Goal: Check status: Check status

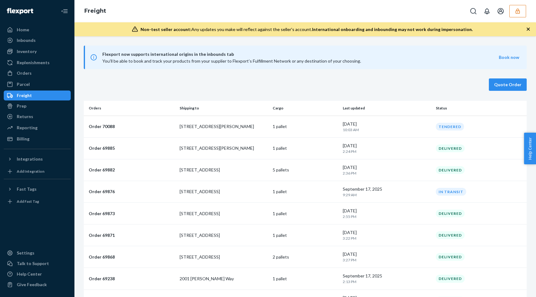
click at [514, 15] on button "button" at bounding box center [517, 11] width 17 height 12
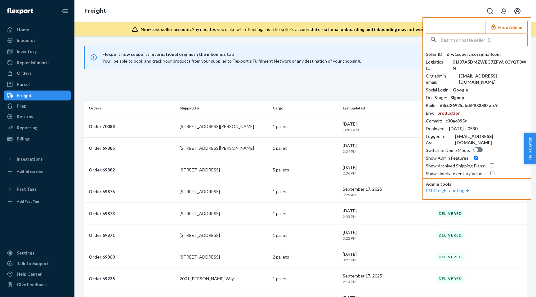
click at [463, 39] on input "text" at bounding box center [484, 39] width 86 height 12
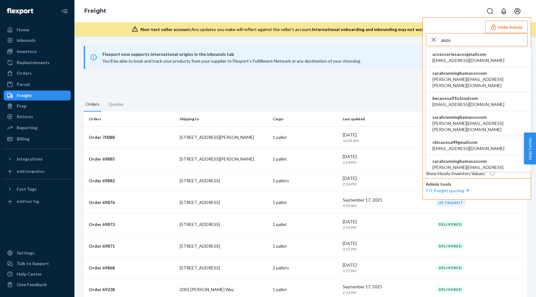
type input "asos"
click at [494, 74] on li "sarahcunninghamasoscom agnieszka.ziolkowska@asos.com" at bounding box center [478, 79] width 105 height 25
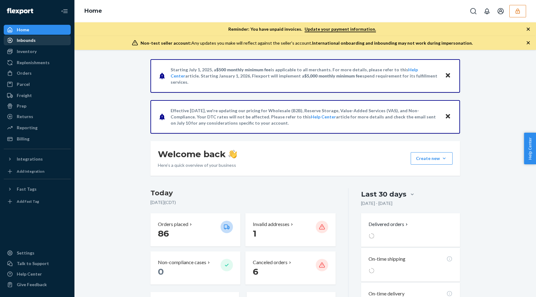
click at [37, 40] on div "Inbounds" at bounding box center [37, 40] width 66 height 9
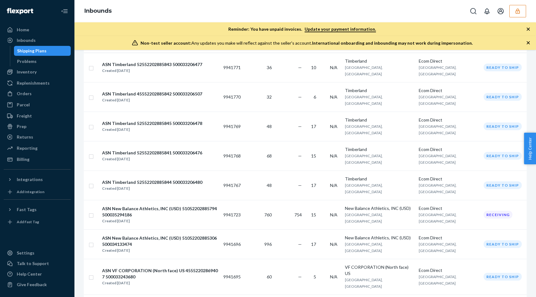
scroll to position [109, 0]
click at [198, 218] on div "Created [DATE]" at bounding box center [160, 221] width 116 height 6
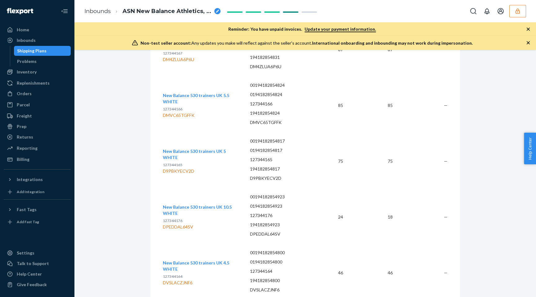
scroll to position [481, 0]
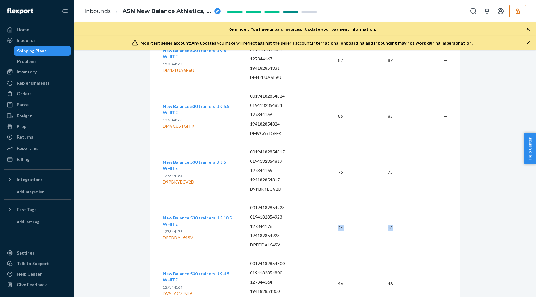
drag, startPoint x: 334, startPoint y: 228, endPoint x: 403, endPoint y: 229, distance: 68.8
click at [403, 229] on tr "New Balance 530 trainers UK 10.5 WHITE 127344176 DPEDDAL64SV 00194182854923 019…" at bounding box center [305, 228] width 285 height 56
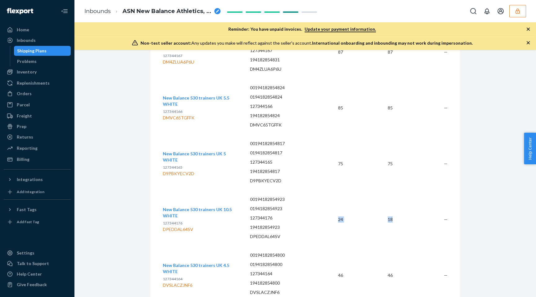
scroll to position [417, 0]
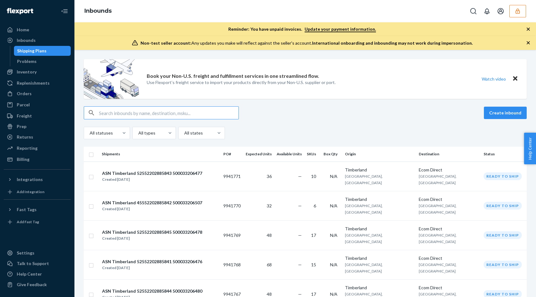
click at [143, 116] on input "text" at bounding box center [169, 113] width 140 height 12
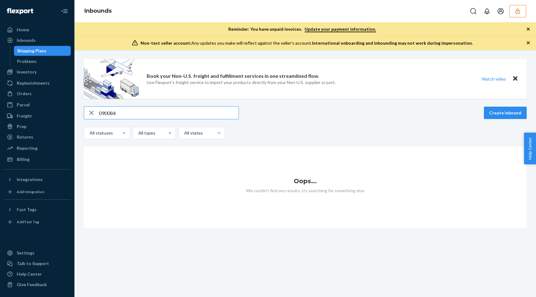
click at [128, 111] on input "090084" at bounding box center [169, 113] width 140 height 12
click at [126, 112] on input "090084" at bounding box center [169, 113] width 140 height 12
type input "090084"
drag, startPoint x: 126, startPoint y: 112, endPoint x: 88, endPoint y: 110, distance: 38.2
click at [88, 112] on div "090084" at bounding box center [161, 113] width 154 height 12
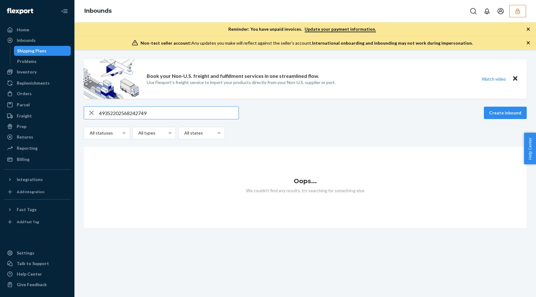
drag, startPoint x: 163, startPoint y: 111, endPoint x: 126, endPoint y: 109, distance: 37.0
click at [126, 109] on input "49352202568242749" at bounding box center [169, 113] width 140 height 12
click at [172, 114] on input "49352202568242749" at bounding box center [169, 113] width 140 height 12
click at [125, 112] on input "49352202568242749" at bounding box center [169, 113] width 140 height 12
click at [126, 112] on input "49352202568242749" at bounding box center [169, 113] width 140 height 12
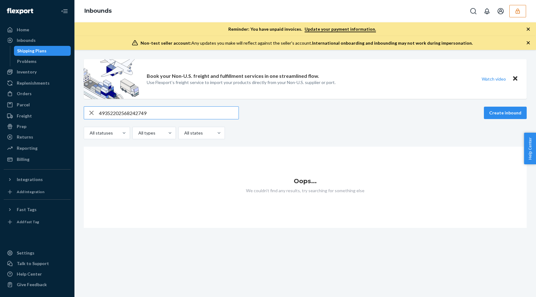
drag, startPoint x: 167, startPoint y: 112, endPoint x: 126, endPoint y: 113, distance: 40.9
click at [126, 113] on input "49352202568242749" at bounding box center [169, 113] width 140 height 12
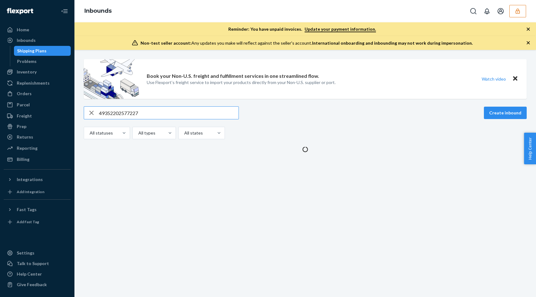
type input "493522025772275"
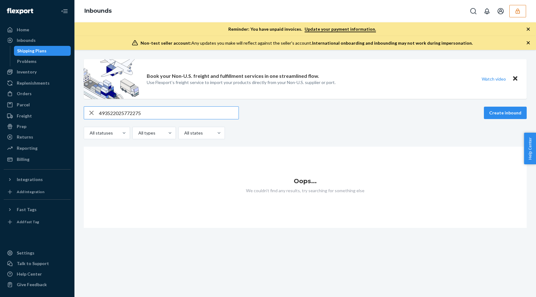
drag, startPoint x: 148, startPoint y: 112, endPoint x: 85, endPoint y: 111, distance: 63.0
click at [85, 111] on div "493522025772275" at bounding box center [161, 113] width 154 height 12
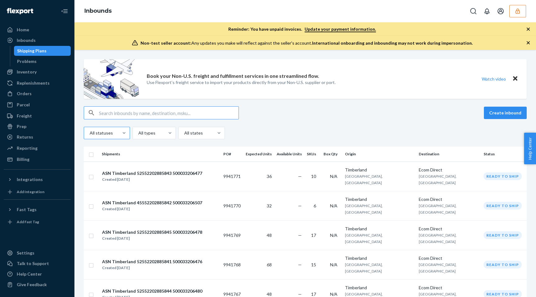
click at [114, 133] on div at bounding box center [106, 132] width 34 height 7
click at [90, 133] on input "All statuses" at bounding box center [89, 133] width 1 height 6
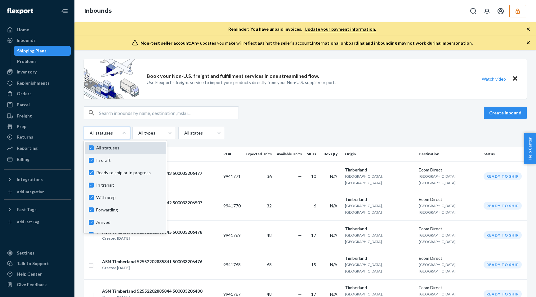
click at [85, 148] on div "All statuses" at bounding box center [125, 148] width 81 height 12
click at [89, 136] on input "option In draft focused, 1 of 10. 10 results available. Use Up and Down to choo…" at bounding box center [89, 133] width 1 height 6
checkbox input "false"
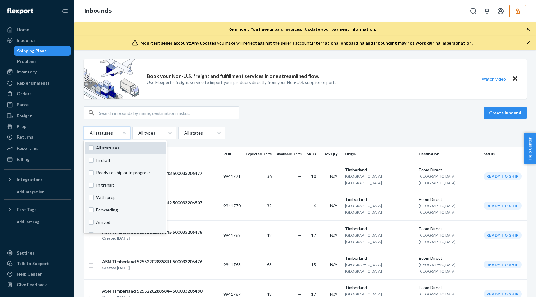
checkbox input "false"
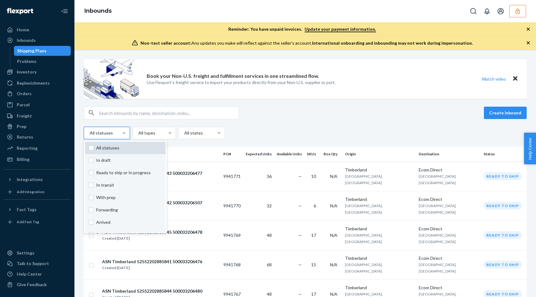
checkbox input "false"
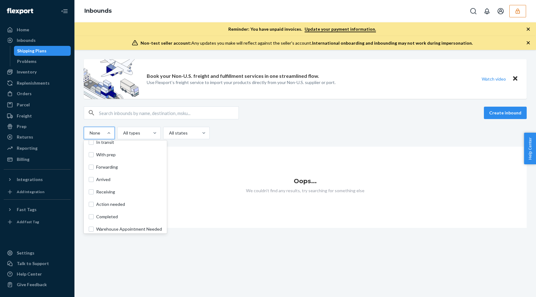
scroll to position [46, 0]
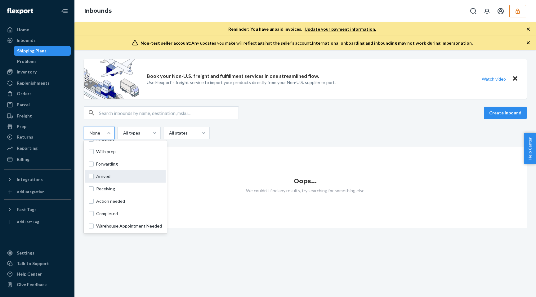
click at [93, 176] on label "Arrived" at bounding box center [125, 176] width 73 height 6
click at [92, 177] on label "Arrived" at bounding box center [125, 176] width 73 height 6
checkbox input "false"
click at [90, 192] on label "Receiving" at bounding box center [125, 189] width 73 height 6
checkbox input "true"
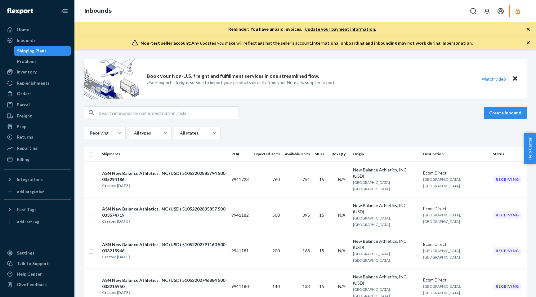
click at [340, 128] on div "Receiving All types All states" at bounding box center [305, 133] width 443 height 12
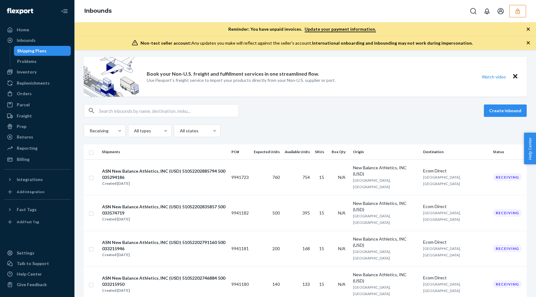
click at [381, 180] on td "New Balance Athletics, INC (USD) Atlanta, GA" at bounding box center [385, 177] width 70 height 36
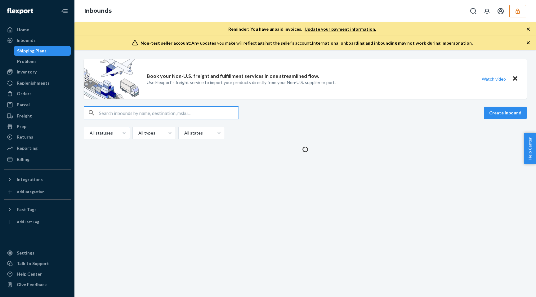
click at [104, 133] on div at bounding box center [106, 132] width 34 height 7
click at [90, 133] on input "All statuses" at bounding box center [89, 133] width 1 height 6
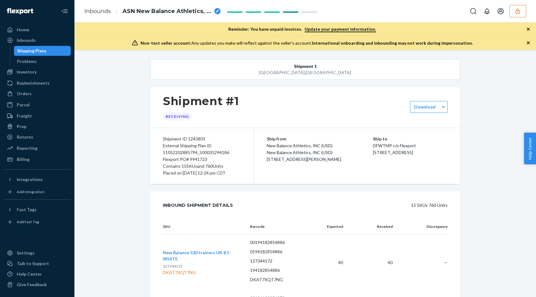
click at [25, 52] on div "Shipping Plans" at bounding box center [31, 51] width 29 height 6
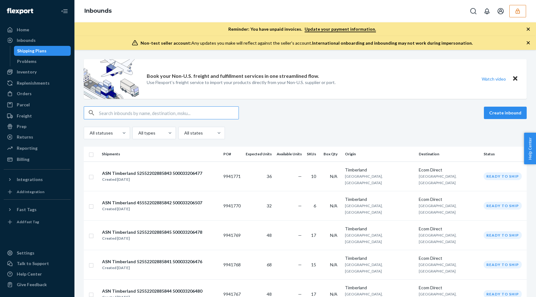
click at [139, 117] on input "text" at bounding box center [169, 113] width 140 height 12
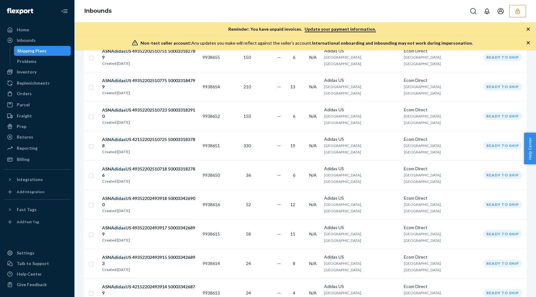
scroll to position [479, 0]
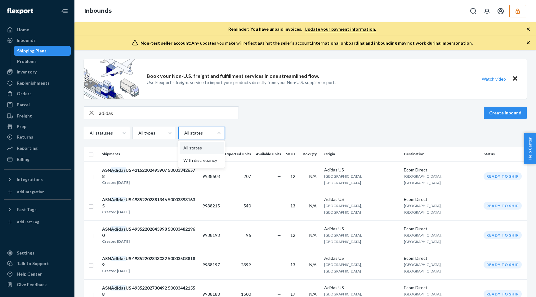
click at [203, 130] on div at bounding box center [201, 132] width 35 height 7
click at [184, 130] on input "option All states focused, 1 of 2. 2 results available. Use Up and Down to choo…" at bounding box center [184, 133] width 1 height 6
click at [253, 135] on div "All statuses All types option All states focused, 1 of 2. 2 results available. …" at bounding box center [305, 133] width 443 height 12
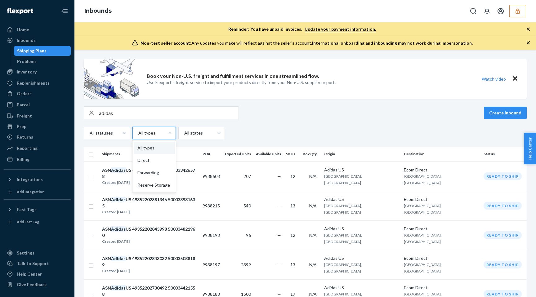
click at [158, 134] on div at bounding box center [154, 132] width 32 height 7
click at [138, 134] on input "option All types focused, 1 of 4. 4 results available. Use Up and Down to choos…" at bounding box center [138, 133] width 1 height 6
click at [158, 134] on div at bounding box center [154, 132] width 32 height 7
click at [138, 134] on input "option All types focused, 1 of 4. 4 results available. Use Up and Down to choos…" at bounding box center [138, 133] width 1 height 6
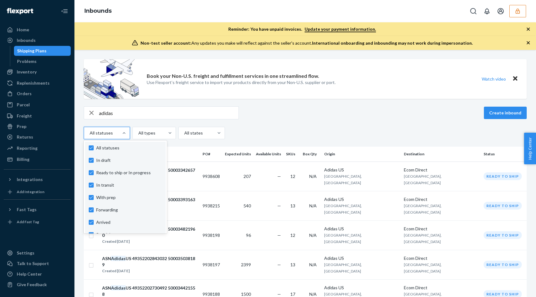
click at [112, 137] on div "All statuses" at bounding box center [101, 132] width 34 height 11
click at [90, 136] on input "option In draft focused, 1 of 10. 10 results available. Use Up and Down to choo…" at bounding box center [89, 133] width 1 height 6
click at [243, 132] on div "option In draft focused, 1 of 10. 10 results available. Use Up and Down to choo…" at bounding box center [305, 133] width 443 height 12
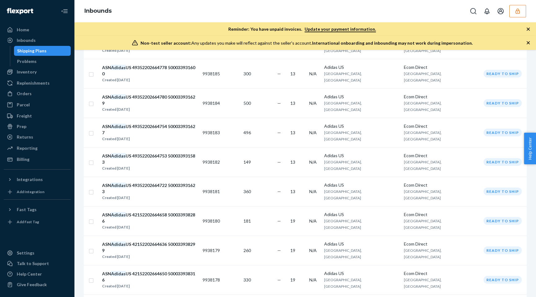
scroll to position [340, 0]
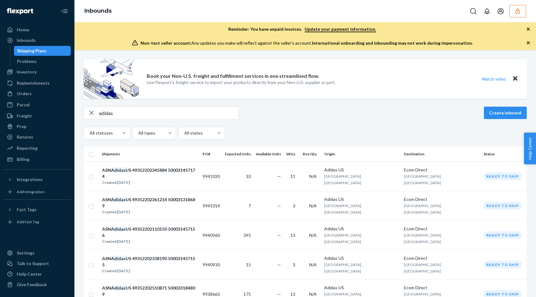
click at [129, 112] on input "adidas" at bounding box center [169, 113] width 140 height 12
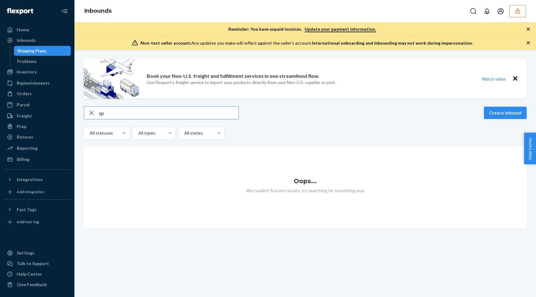
type input "s"
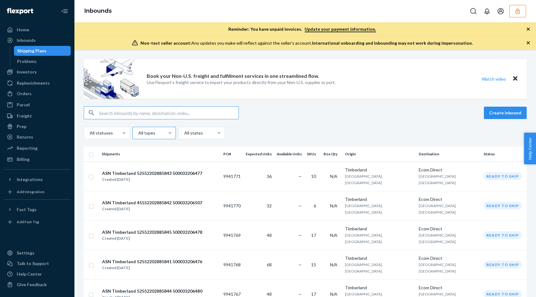
click at [152, 133] on div at bounding box center [154, 132] width 32 height 7
click at [138, 133] on input "All types" at bounding box center [138, 133] width 1 height 6
click at [149, 158] on div "Direct" at bounding box center [154, 160] width 41 height 12
click at [138, 136] on input "option Direct focused, 0 of 4. 4 results available. Use Up and Down to choose o…" at bounding box center [138, 133] width 1 height 6
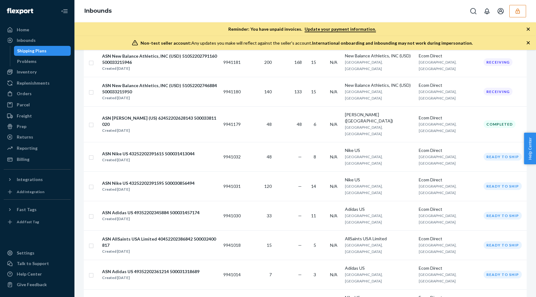
scroll to position [479, 0]
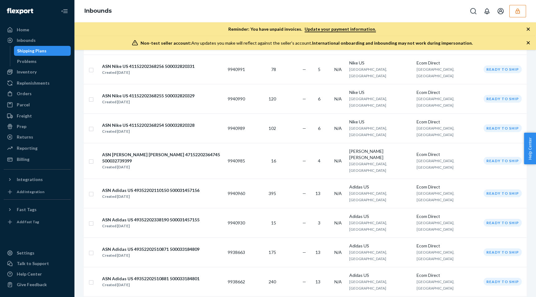
scroll to position [479, 0]
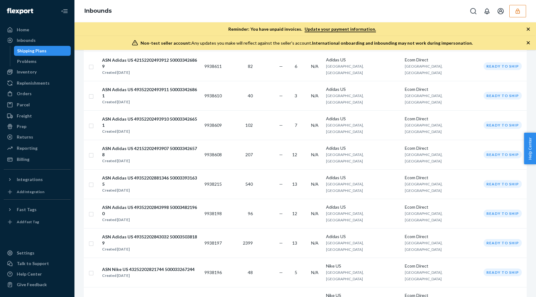
scroll to position [479, 0]
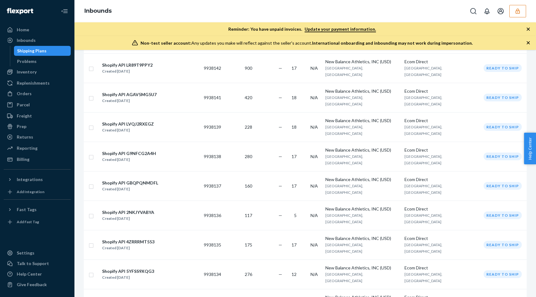
scroll to position [479, 0]
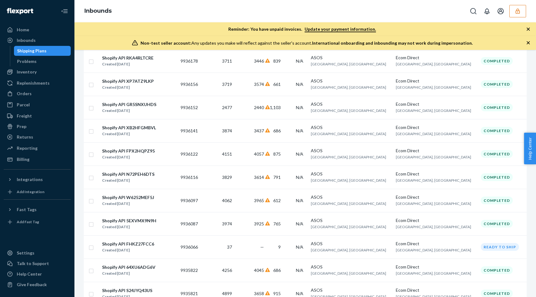
scroll to position [479, 0]
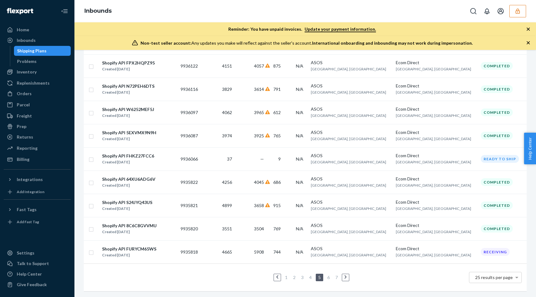
click at [327, 277] on link "6" at bounding box center [328, 277] width 5 height 5
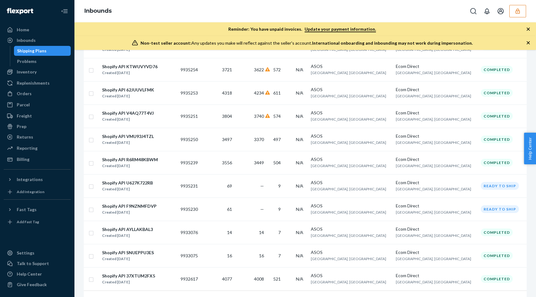
scroll to position [479, 0]
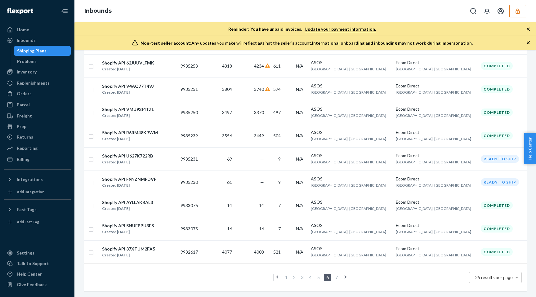
click at [285, 280] on link "1" at bounding box center [286, 277] width 5 height 5
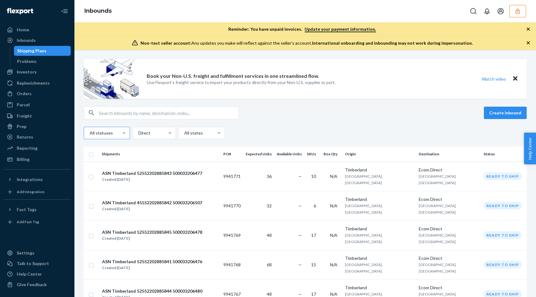
click at [113, 131] on div at bounding box center [106, 132] width 34 height 7
click at [90, 131] on input "All statuses" at bounding box center [89, 133] width 1 height 6
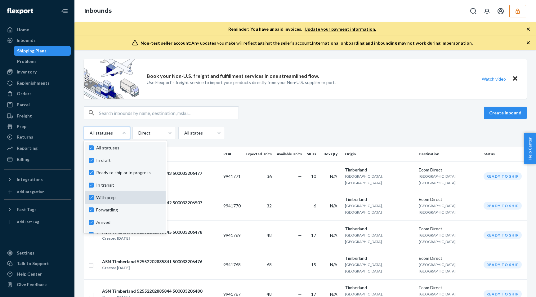
scroll to position [46, 0]
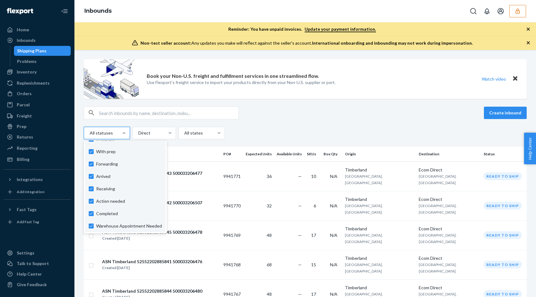
click at [272, 125] on div "Create inbound option In transit focused, 0 of 10. 10 results available. Use Up…" at bounding box center [305, 122] width 443 height 33
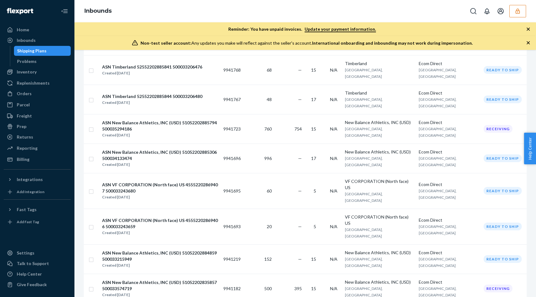
scroll to position [0, 0]
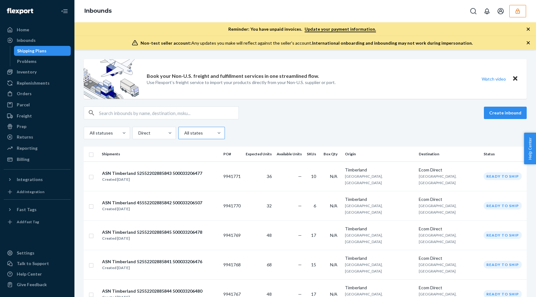
click at [189, 135] on div at bounding box center [201, 132] width 35 height 7
click at [184, 135] on input "All states" at bounding box center [184, 133] width 1 height 6
click at [189, 159] on div "With discrepancy" at bounding box center [202, 160] width 44 height 12
click at [184, 136] on input "option With discrepancy focused, 0 of 2. 2 results available. Use Up and Down t…" at bounding box center [184, 133] width 1 height 6
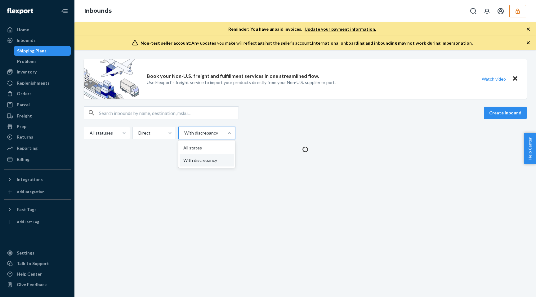
click at [189, 131] on div at bounding box center [206, 132] width 45 height 7
click at [184, 131] on input "option With discrepancy, selected. option All states focused, 1 of 2. 2 results…" at bounding box center [184, 133] width 1 height 6
click at [194, 146] on div "All states" at bounding box center [207, 148] width 54 height 12
click at [184, 136] on input "option With discrepancy, selected. option All states focused, 1 of 2. 2 results…" at bounding box center [184, 133] width 1 height 6
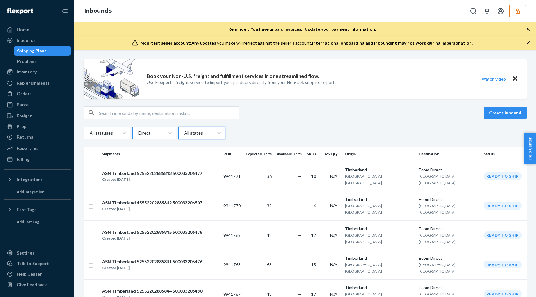
click at [161, 131] on div at bounding box center [154, 132] width 32 height 7
click at [138, 131] on input "Direct" at bounding box center [138, 133] width 1 height 6
click at [290, 114] on div "Create inbound" at bounding box center [305, 112] width 443 height 13
click at [157, 134] on div at bounding box center [154, 132] width 32 height 7
click at [138, 134] on input "option Direct, selected. option All types focused, 1 of 4. 4 results available.…" at bounding box center [138, 133] width 1 height 6
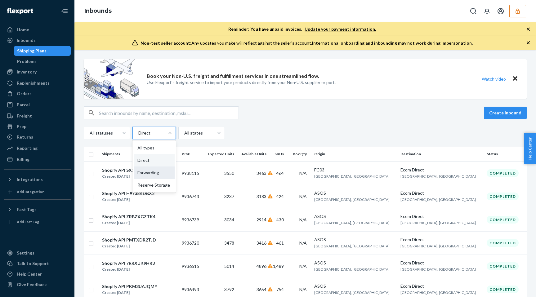
click at [155, 170] on div "Forwarding" at bounding box center [154, 173] width 41 height 12
click at [138, 136] on input "option Direct, selected. option Forwarding focused, 0 of 4. 4 results available…" at bounding box center [138, 133] width 1 height 6
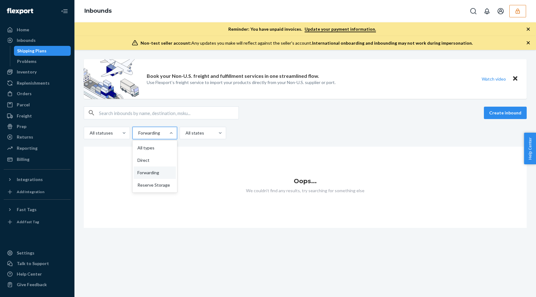
click at [143, 135] on div at bounding box center [154, 132] width 33 height 7
click at [138, 135] on input "option Forwarding, selected. option All types focused, 1 of 4. 4 results availa…" at bounding box center [138, 133] width 1 height 6
click at [150, 188] on div "Reserve Storage" at bounding box center [155, 185] width 42 height 12
click at [138, 136] on input "option Forwarding, selected. option Reserve Storage focused, 4 of 4. 4 results …" at bounding box center [138, 133] width 1 height 6
click at [165, 142] on div "Create inbound All statuses option Reserve Storage, selected. 0 results availab…" at bounding box center [305, 167] width 443 height 122
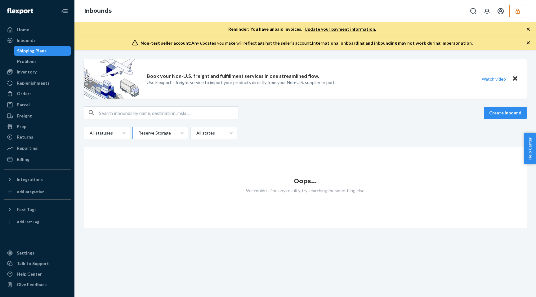
click at [165, 135] on div at bounding box center [160, 132] width 44 height 7
click at [138, 135] on input "Reserve Storage" at bounding box center [138, 133] width 1 height 6
click at [160, 149] on div "All types" at bounding box center [160, 148] width 53 height 12
click at [138, 136] on input "option Reserve Storage, selected. option All types focused, 1 of 4. 4 results a…" at bounding box center [138, 133] width 1 height 6
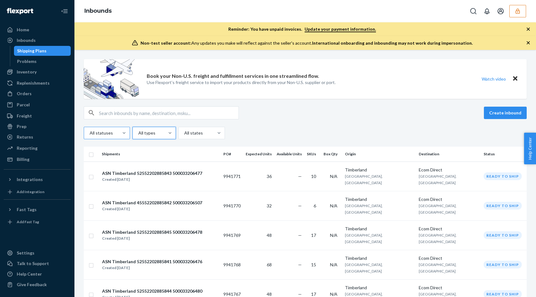
click at [109, 136] on div at bounding box center [106, 132] width 34 height 7
click at [90, 136] on input "All statuses" at bounding box center [89, 133] width 1 height 6
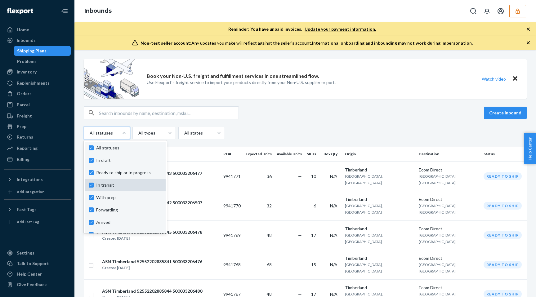
click at [112, 185] on span "In transit" at bounding box center [129, 185] width 66 height 6
checkbox input "false"
click at [89, 147] on label "All statuses" at bounding box center [125, 148] width 73 height 6
checkbox input "true"
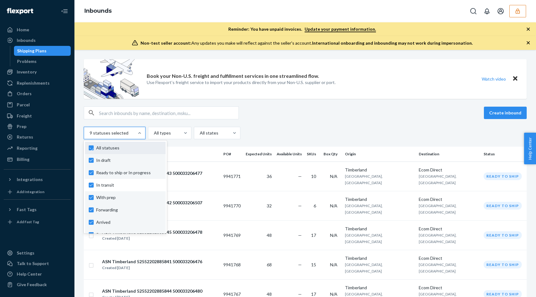
checkbox input "true"
click at [90, 146] on label "All statuses" at bounding box center [125, 148] width 73 height 6
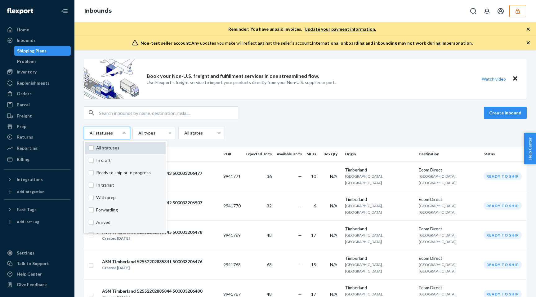
checkbox input "false"
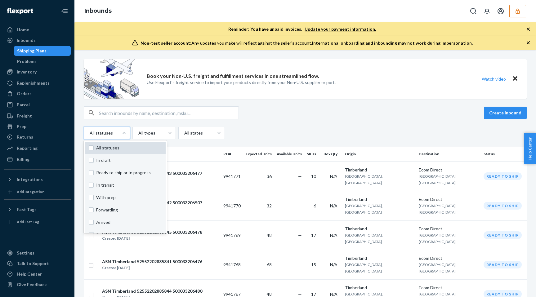
checkbox input "false"
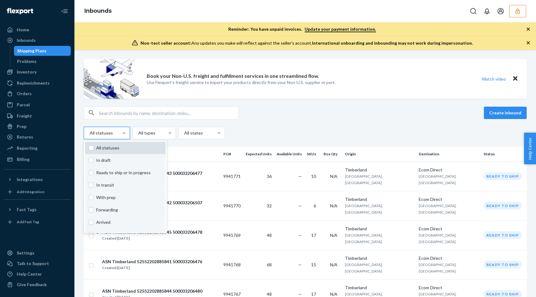
checkbox input "false"
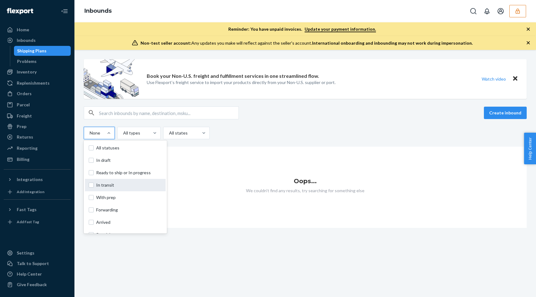
click at [94, 184] on label "In transit" at bounding box center [125, 185] width 73 height 6
checkbox input "true"
click at [88, 174] on div "Ready to ship or In progress" at bounding box center [125, 173] width 81 height 12
click at [89, 136] on input "option In transit, selected. option Ready to ship or In progress focused, 0 of …" at bounding box center [89, 133] width 1 height 6
checkbox input "true"
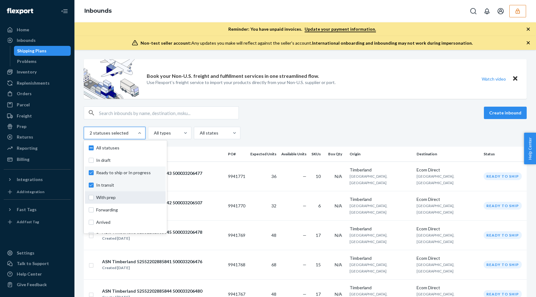
click at [130, 199] on span "With prep" at bounding box center [129, 197] width 66 height 6
checkbox input "true"
click at [125, 214] on div "Forwarding" at bounding box center [125, 210] width 81 height 12
click at [90, 136] on input "option With prep, selected. option Forwarding focused, 0 of 10. 10 results avai…" at bounding box center [89, 133] width 1 height 6
checkbox input "true"
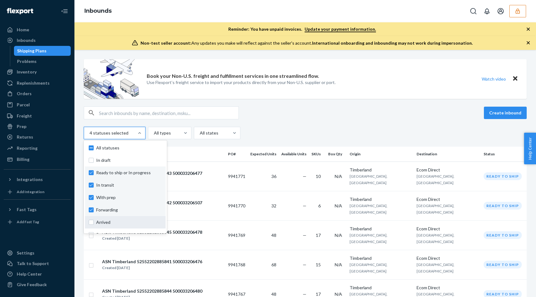
click at [131, 220] on span "Arrived" at bounding box center [129, 222] width 66 height 6
checkbox input "true"
click at [131, 212] on span "Forwarding" at bounding box center [129, 210] width 66 height 6
checkbox input "false"
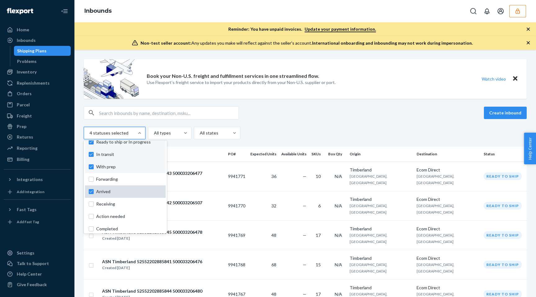
scroll to position [32, 0]
click at [116, 204] on span "Receiving" at bounding box center [129, 203] width 66 height 6
checkbox input "true"
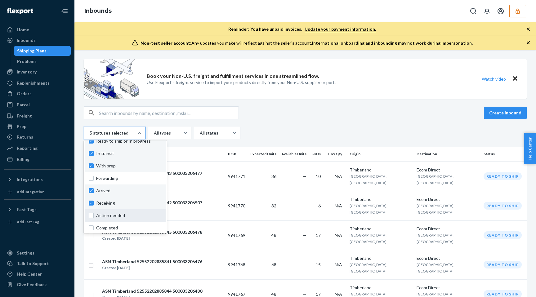
click at [143, 219] on div "Action needed" at bounding box center [125, 215] width 81 height 12
click at [90, 136] on input "option Receiving, selected. option Action needed focused, 0 of 10. 10 results a…" at bounding box center [89, 133] width 1 height 6
checkbox input "true"
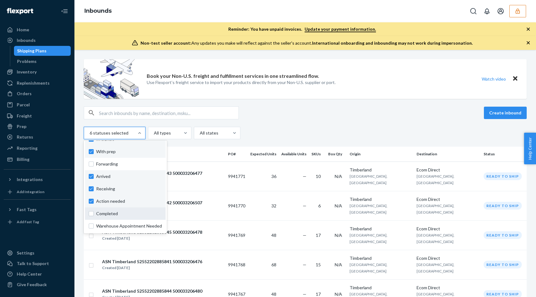
click at [142, 214] on span "Completed" at bounding box center [129, 214] width 66 height 6
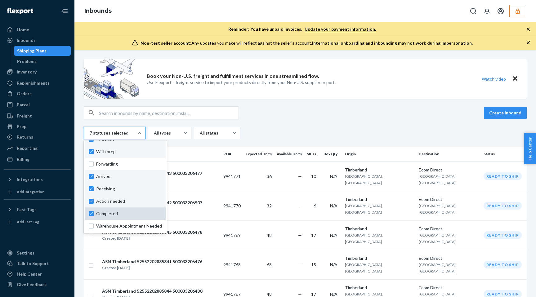
click at [136, 215] on span "Completed" at bounding box center [129, 214] width 66 height 6
checkbox input "false"
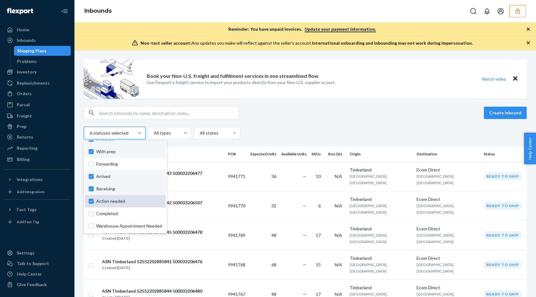
click at [136, 199] on span "Action needed" at bounding box center [129, 201] width 66 height 6
checkbox input "false"
click at [134, 185] on div "Receiving" at bounding box center [125, 189] width 81 height 12
click at [90, 136] on input "option Action needed, selected. option Receiving focused, 0 of 10. 10 results a…" at bounding box center [89, 133] width 1 height 6
checkbox input "false"
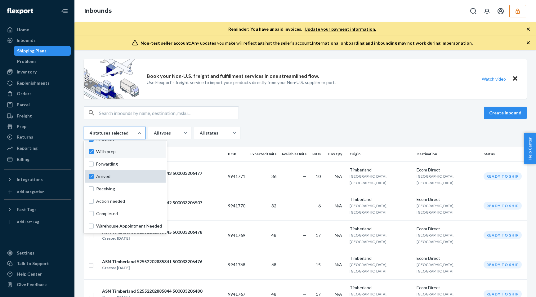
click at [134, 177] on span "Arrived" at bounding box center [129, 176] width 66 height 6
checkbox input "false"
click at [134, 167] on span "Forwarding" at bounding box center [129, 164] width 66 height 6
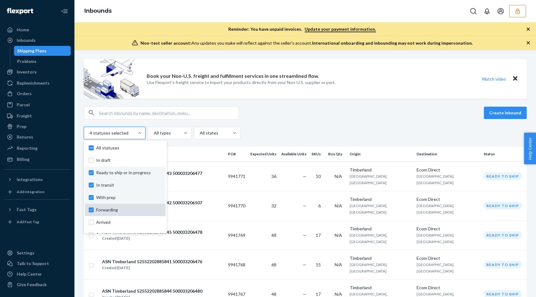
click at [131, 208] on span "Forwarding" at bounding box center [129, 210] width 66 height 6
checkbox input "false"
click at [132, 198] on span "With prep" at bounding box center [129, 197] width 66 height 6
checkbox input "false"
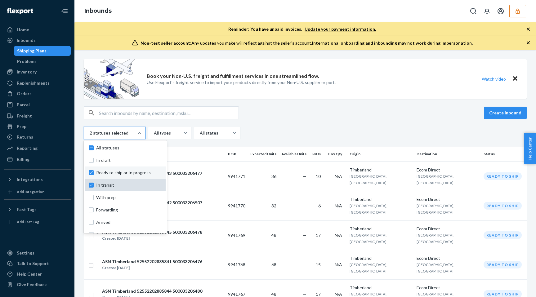
click at [130, 183] on span "In transit" at bounding box center [129, 185] width 66 height 6
checkbox input "false"
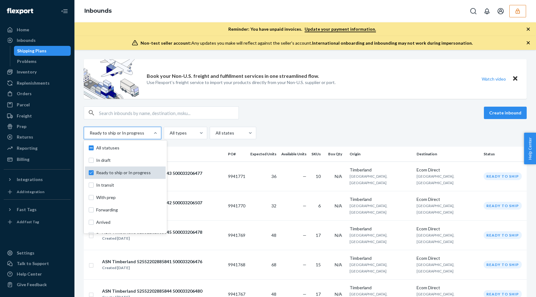
click at [127, 173] on span "Ready to ship or In progress" at bounding box center [129, 173] width 66 height 6
checkbox input "false"
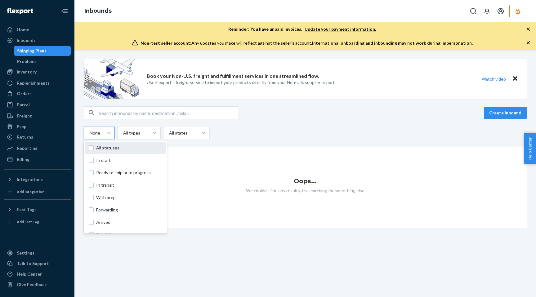
click at [126, 150] on span "All statuses" at bounding box center [129, 148] width 66 height 6
checkbox input "true"
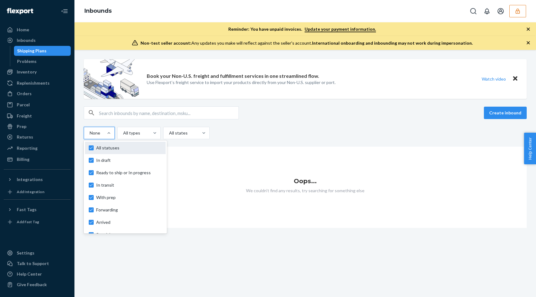
checkbox input "true"
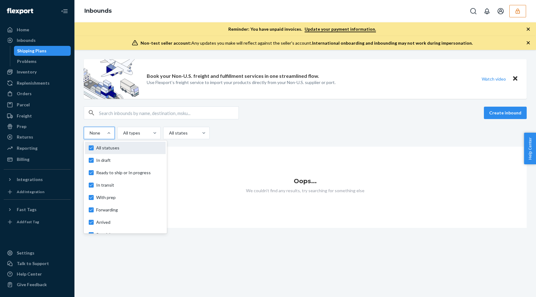
checkbox input "true"
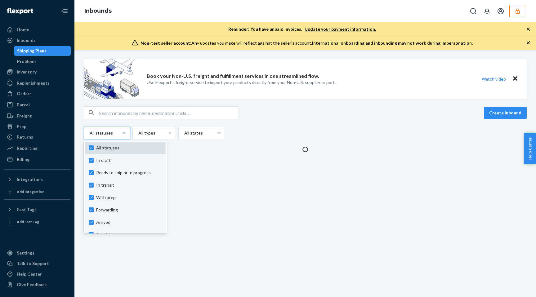
click at [126, 150] on span "All statuses" at bounding box center [129, 148] width 66 height 6
checkbox input "false"
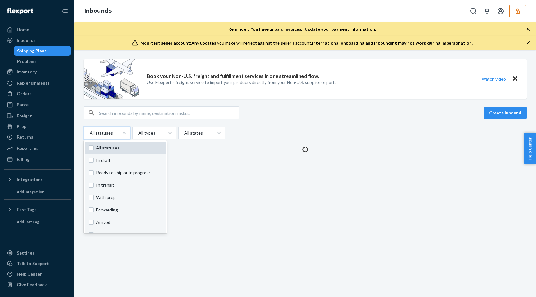
checkbox input "false"
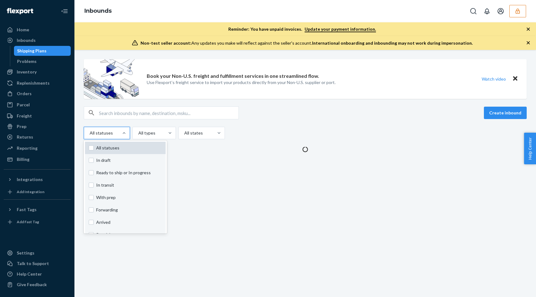
checkbox input "false"
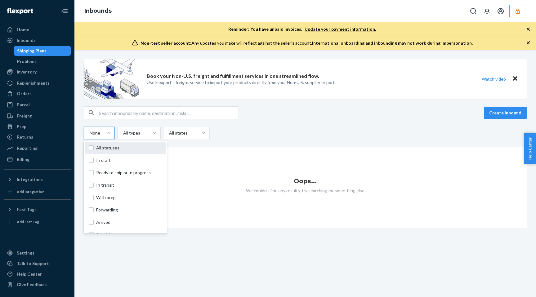
click at [126, 150] on span "All statuses" at bounding box center [129, 148] width 66 height 6
checkbox input "true"
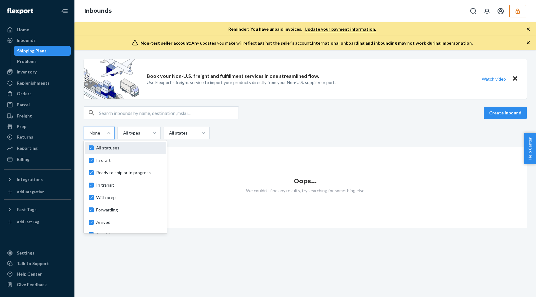
checkbox input "true"
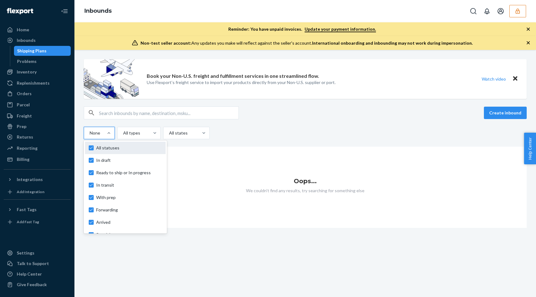
checkbox input "true"
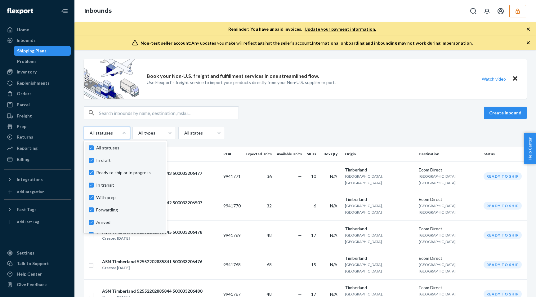
click at [291, 112] on div "Create inbound" at bounding box center [305, 112] width 443 height 13
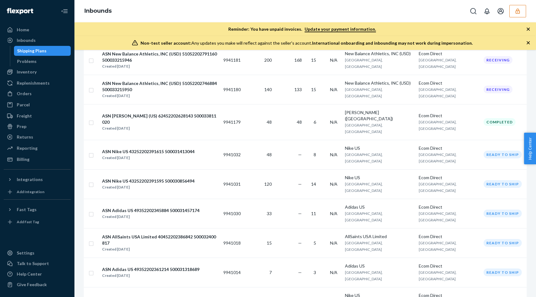
scroll to position [479, 0]
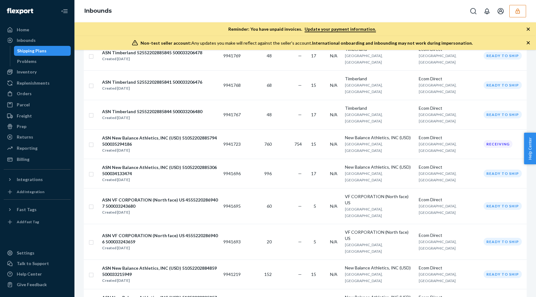
scroll to position [0, 0]
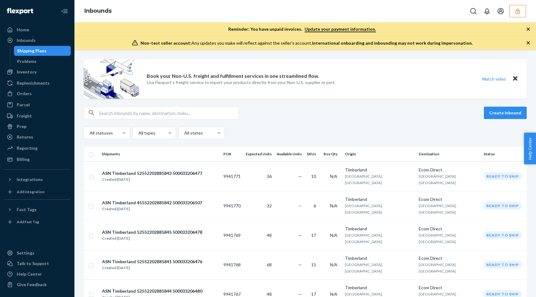
click at [174, 109] on input "text" at bounding box center [169, 113] width 140 height 12
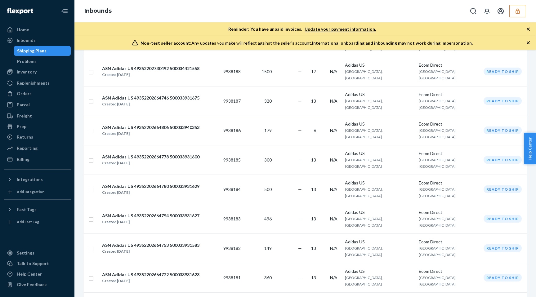
scroll to position [2224, 0]
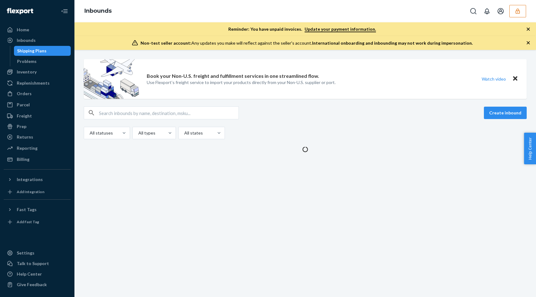
click at [265, 107] on div "Create inbound" at bounding box center [305, 112] width 443 height 13
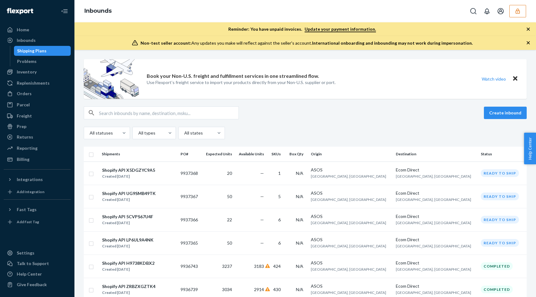
click at [268, 133] on div "All statuses All types All states" at bounding box center [305, 133] width 443 height 12
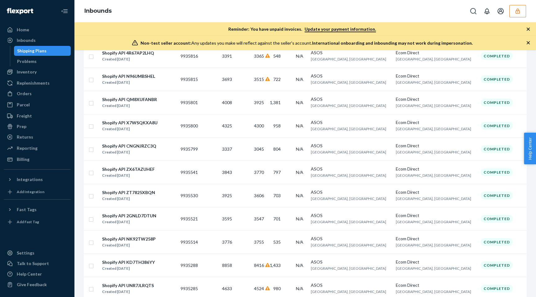
scroll to position [722, 0]
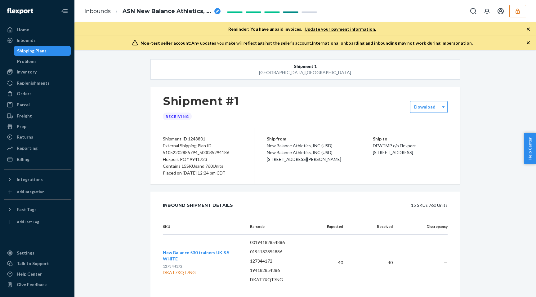
scroll to position [4, 0]
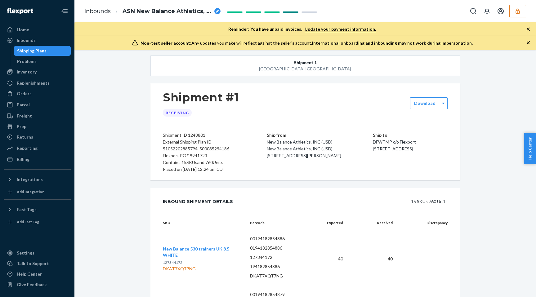
click at [41, 50] on div "Shipping Plans" at bounding box center [31, 51] width 29 height 6
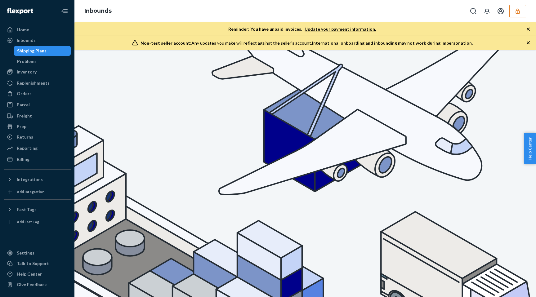
type input "9938195"
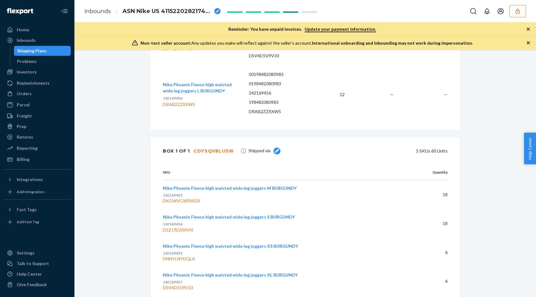
scroll to position [446, 0]
